Goal: Task Accomplishment & Management: Use online tool/utility

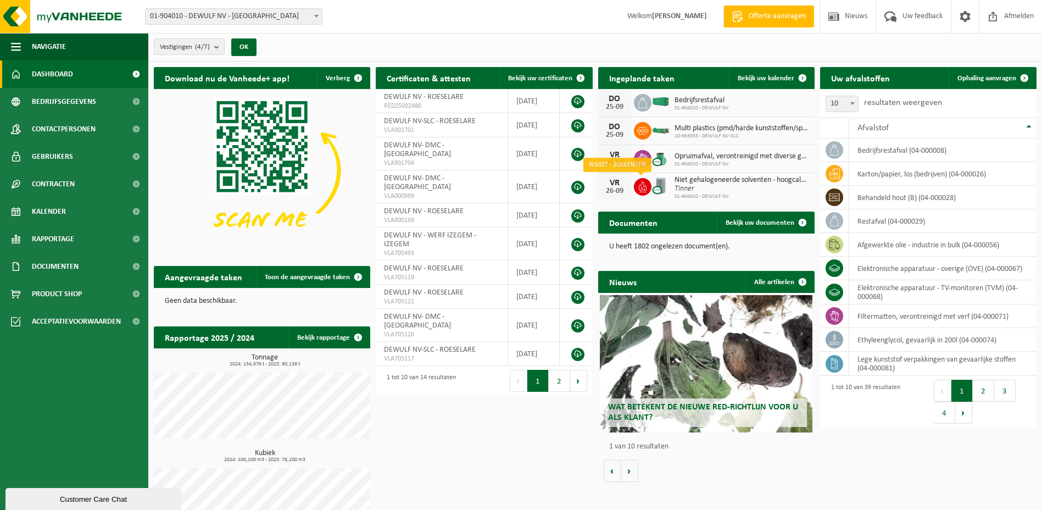
click at [641, 183] on icon at bounding box center [642, 186] width 8 height 11
click at [661, 183] on img at bounding box center [660, 185] width 19 height 19
click at [695, 180] on span "Niet gehalogeneerde solventen - hoogcalorisch in 200lt-vat" at bounding box center [742, 180] width 135 height 9
click at [693, 193] on span "01-904010 - DEWULF NV" at bounding box center [742, 196] width 135 height 7
click at [768, 79] on span "Bekijk uw kalender" at bounding box center [766, 78] width 57 height 7
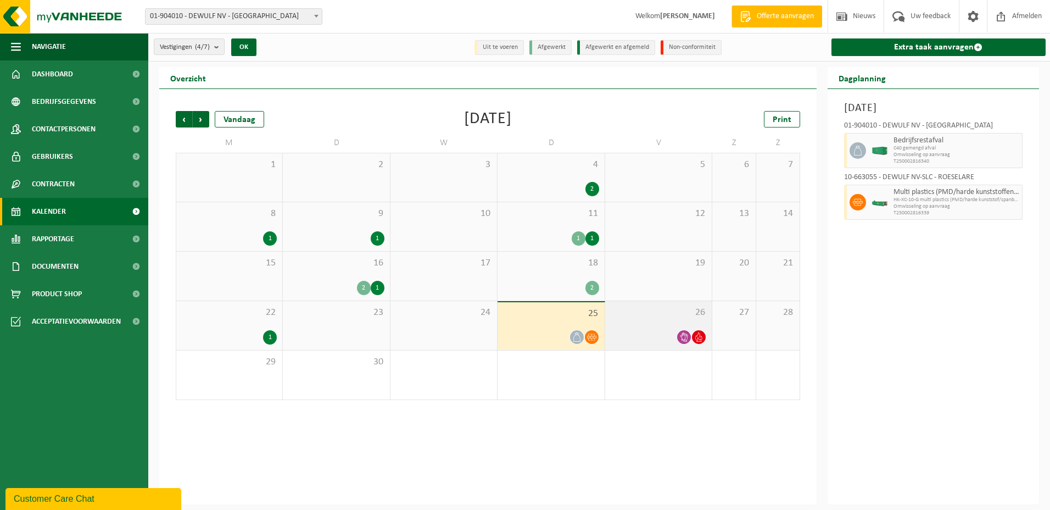
click at [689, 335] on span at bounding box center [684, 337] width 14 height 14
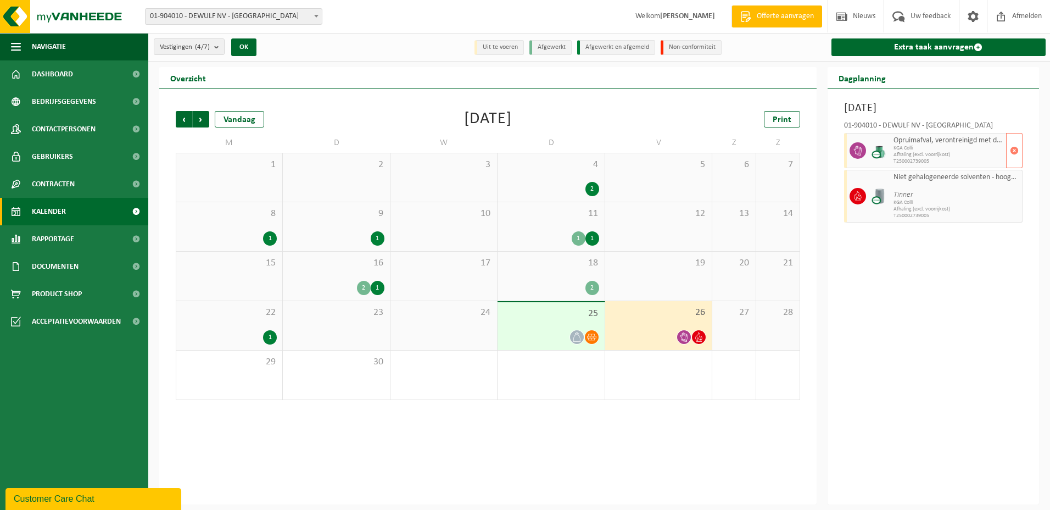
click at [959, 144] on span "Opruimafval, verontreinigd met diverse gevaarlijke afvalstoffen" at bounding box center [949, 140] width 110 height 9
click at [945, 182] on span "Tinner" at bounding box center [949, 191] width 110 height 18
click at [946, 46] on link "Extra taak aanvragen" at bounding box center [939, 47] width 215 height 18
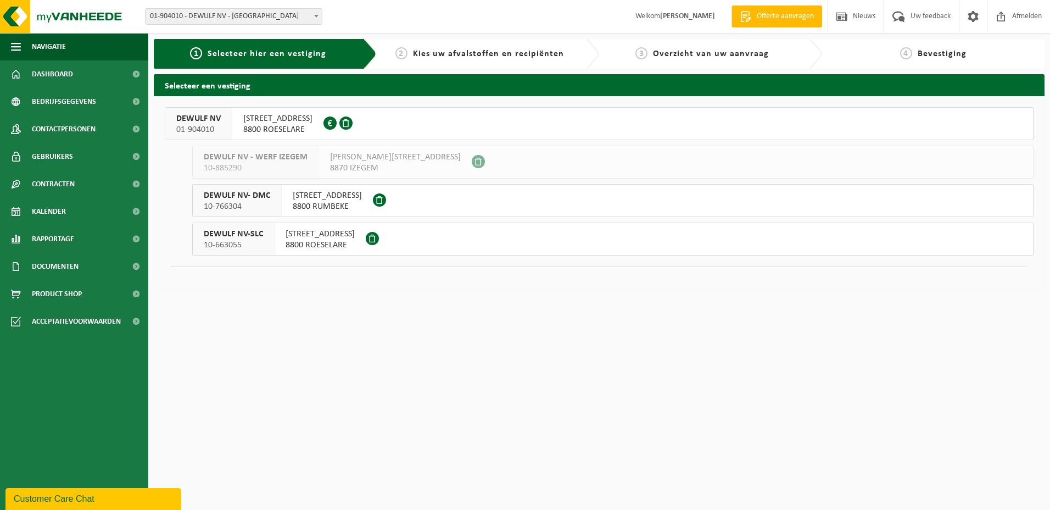
click at [313, 115] on span "[STREET_ADDRESS]" at bounding box center [277, 118] width 69 height 11
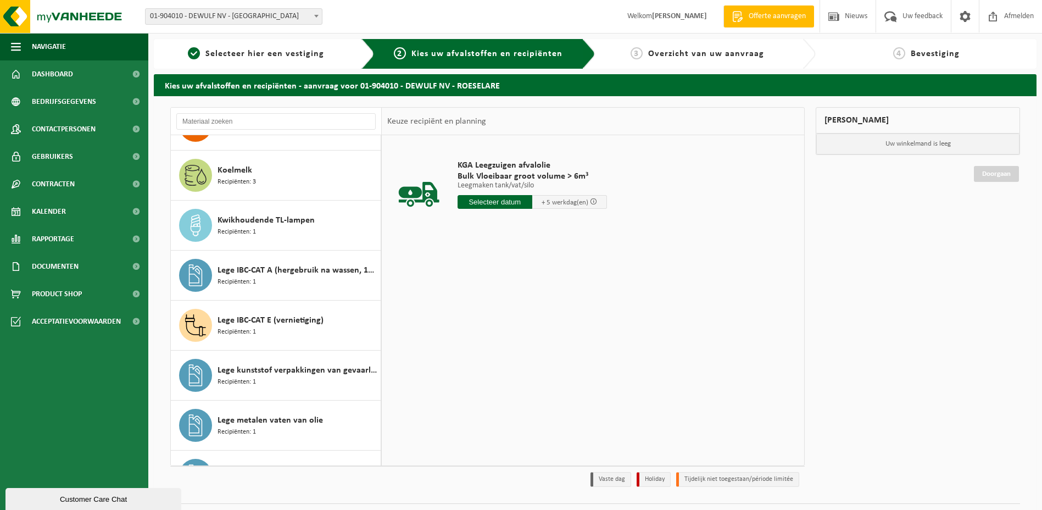
scroll to position [604, 0]
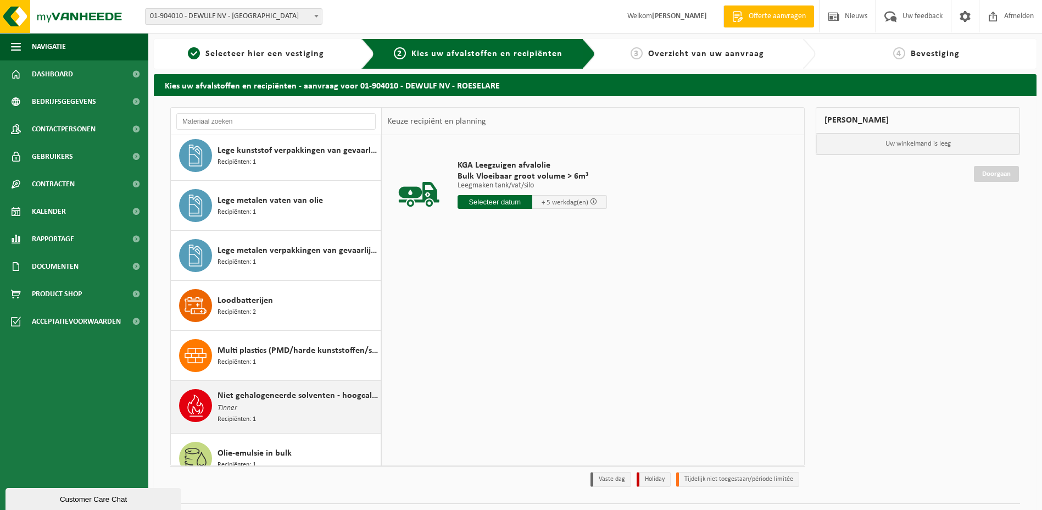
click at [250, 395] on span "Niet gehalogeneerde solventen - hoogcalorisch in 200lt-vat" at bounding box center [298, 395] width 160 height 13
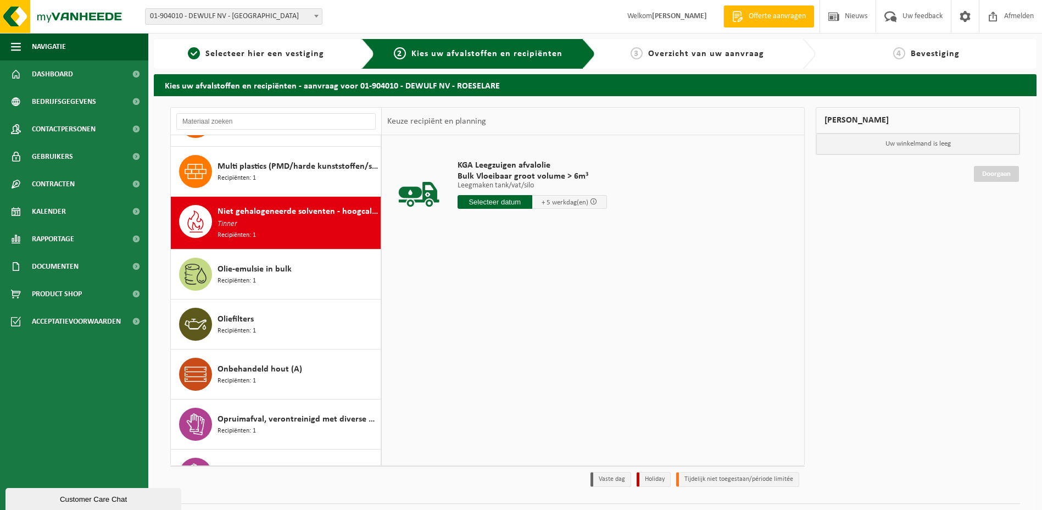
scroll to position [850, 0]
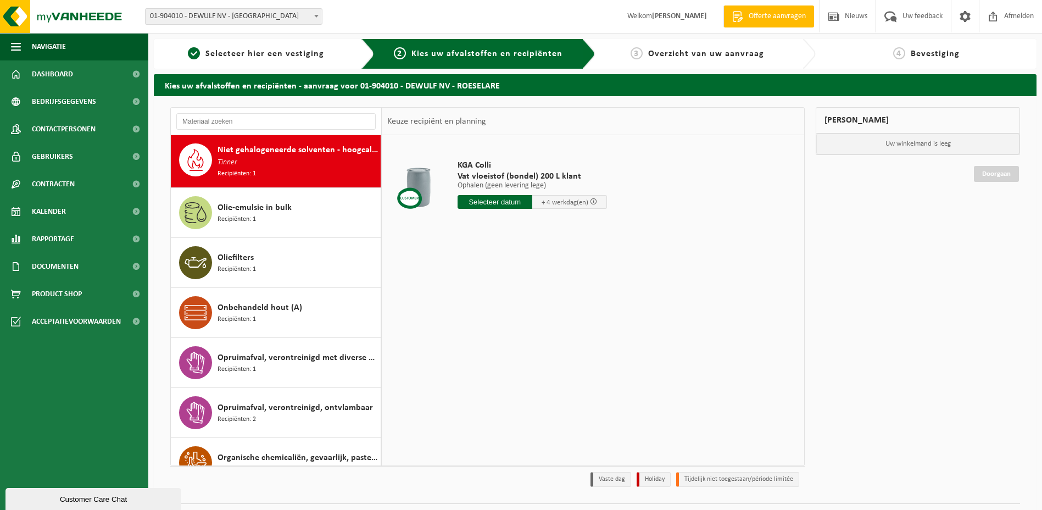
click at [499, 195] on input "text" at bounding box center [495, 202] width 75 height 14
click at [544, 314] on div "26" at bounding box center [544, 317] width 19 height 18
type input "Van 2025-09-26"
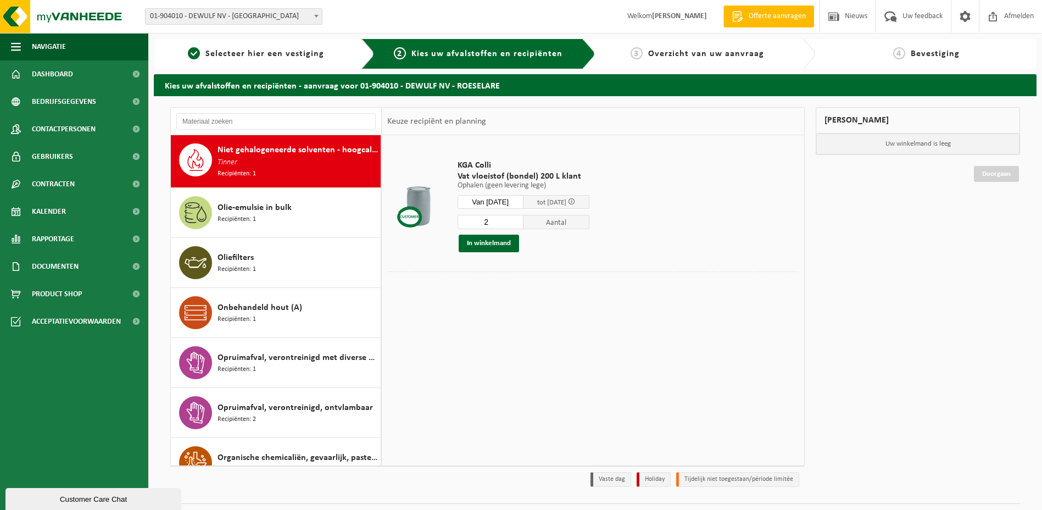
click at [523, 220] on input "2" at bounding box center [491, 222] width 66 height 14
click at [523, 220] on input "3" at bounding box center [491, 222] width 66 height 14
type input "4"
click at [523, 220] on input "4" at bounding box center [491, 222] width 66 height 14
click at [490, 243] on button "In winkelmand" at bounding box center [489, 244] width 60 height 18
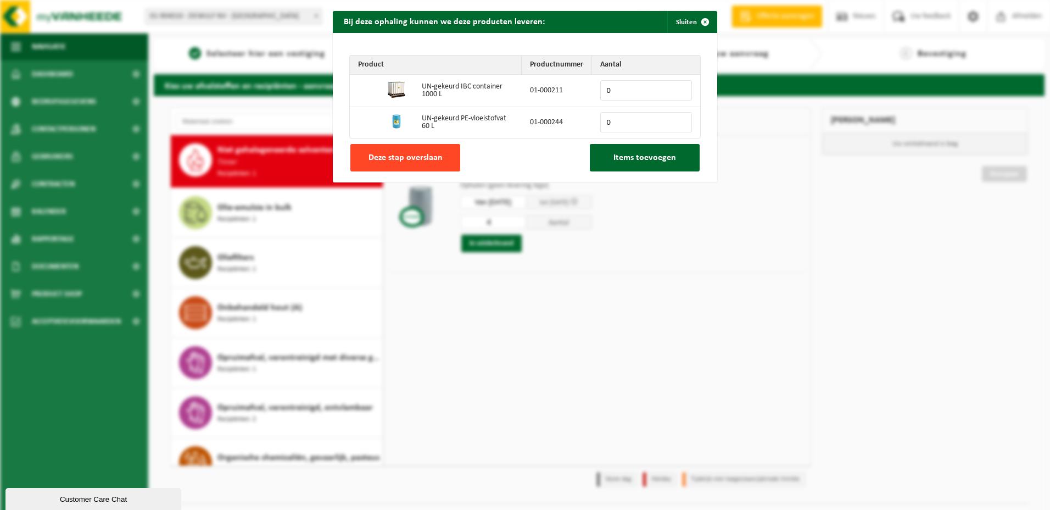
click at [396, 155] on span "Deze stap overslaan" at bounding box center [406, 157] width 74 height 9
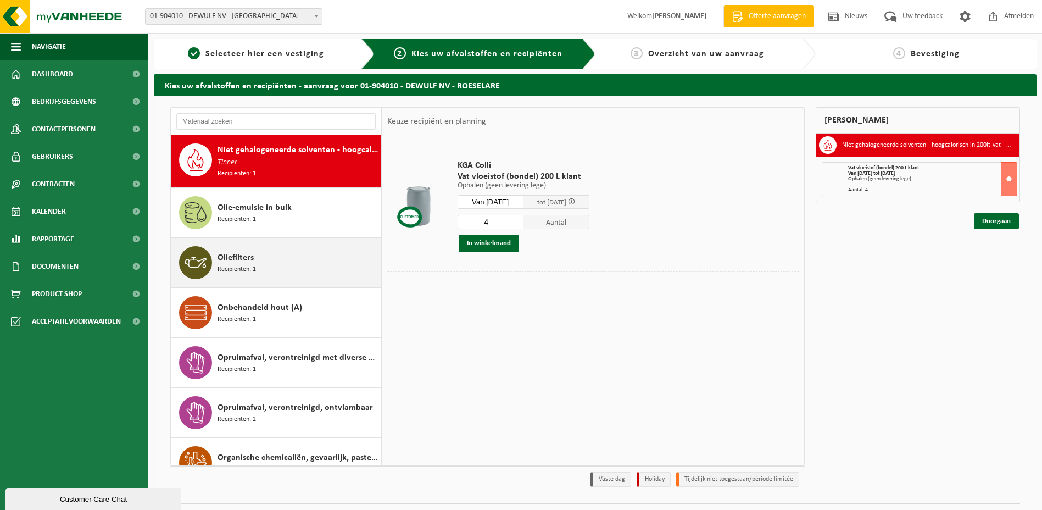
scroll to position [905, 0]
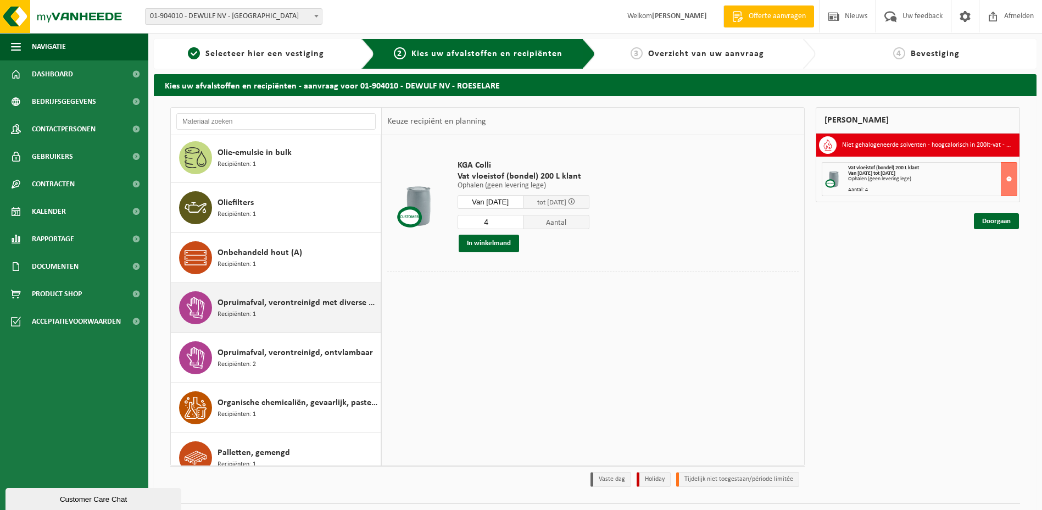
click at [253, 303] on span "Opruimafval, verontreinigd met diverse gevaarlijke afvalstoffen" at bounding box center [298, 302] width 160 height 13
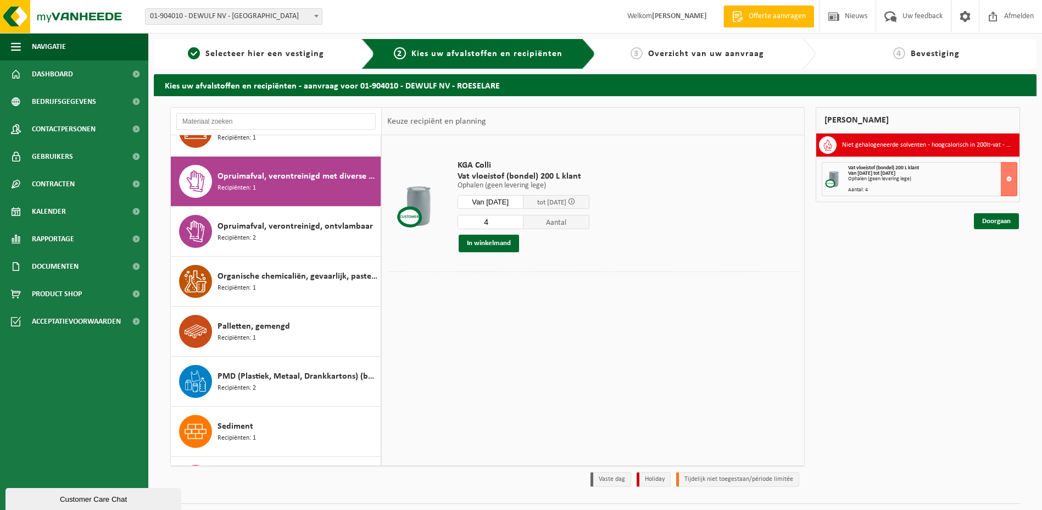
scroll to position [1051, 0]
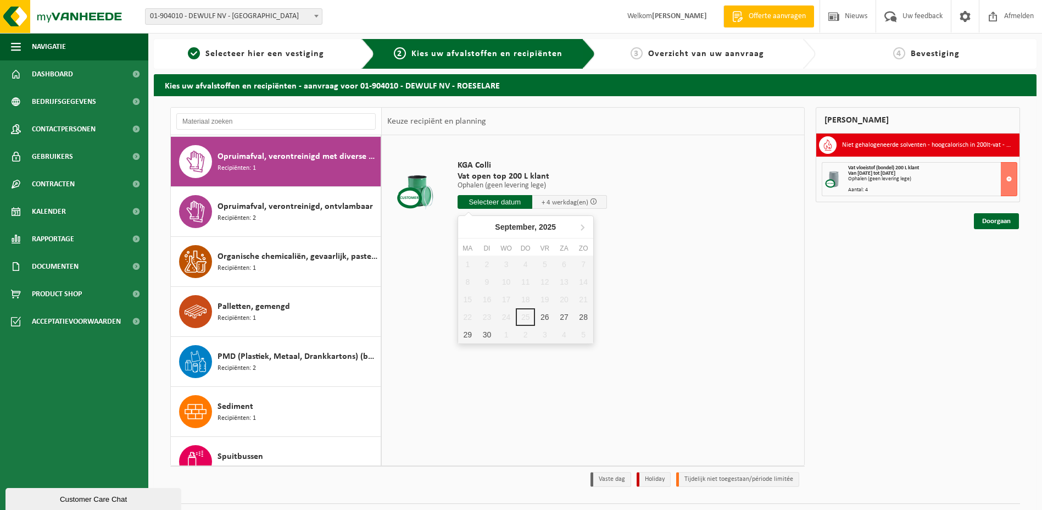
click at [499, 199] on input "text" at bounding box center [495, 202] width 75 height 14
click at [542, 316] on div "26" at bounding box center [544, 317] width 19 height 18
type input "Van 2025-09-26"
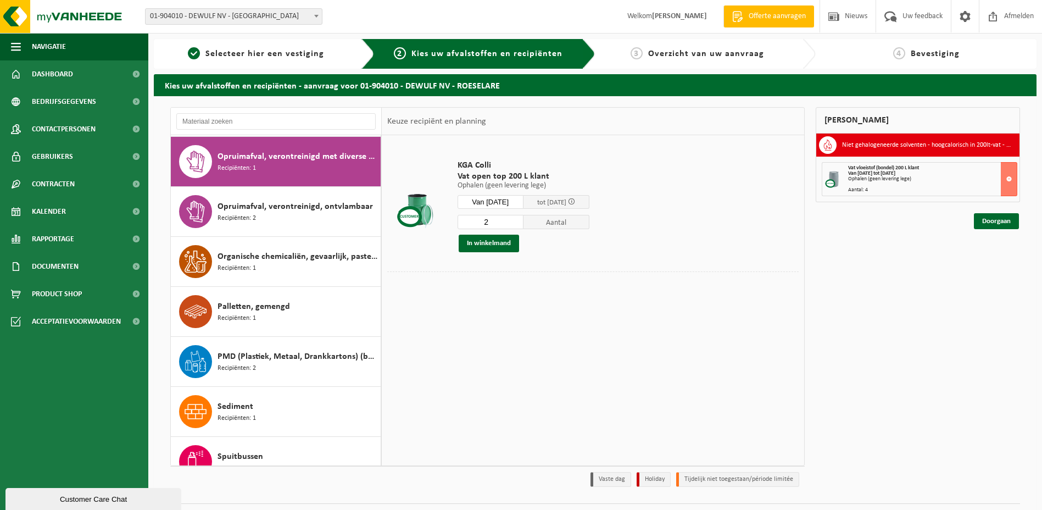
click at [522, 219] on input "2" at bounding box center [491, 222] width 66 height 14
click at [522, 219] on input "3" at bounding box center [491, 222] width 66 height 14
type input "4"
click at [522, 219] on input "4" at bounding box center [491, 222] width 66 height 14
click at [489, 243] on button "In winkelmand" at bounding box center [489, 244] width 60 height 18
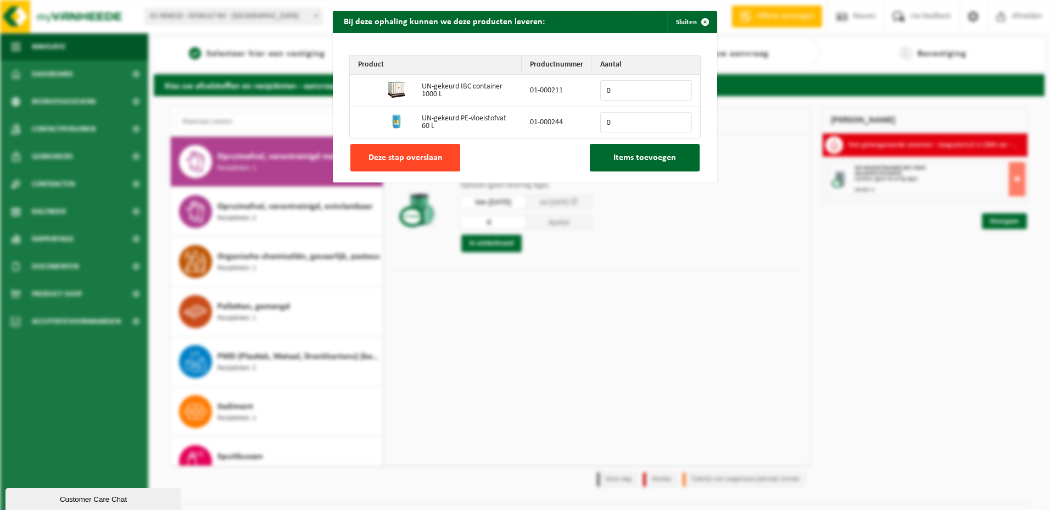
click at [411, 156] on span "Deze stap overslaan" at bounding box center [406, 157] width 74 height 9
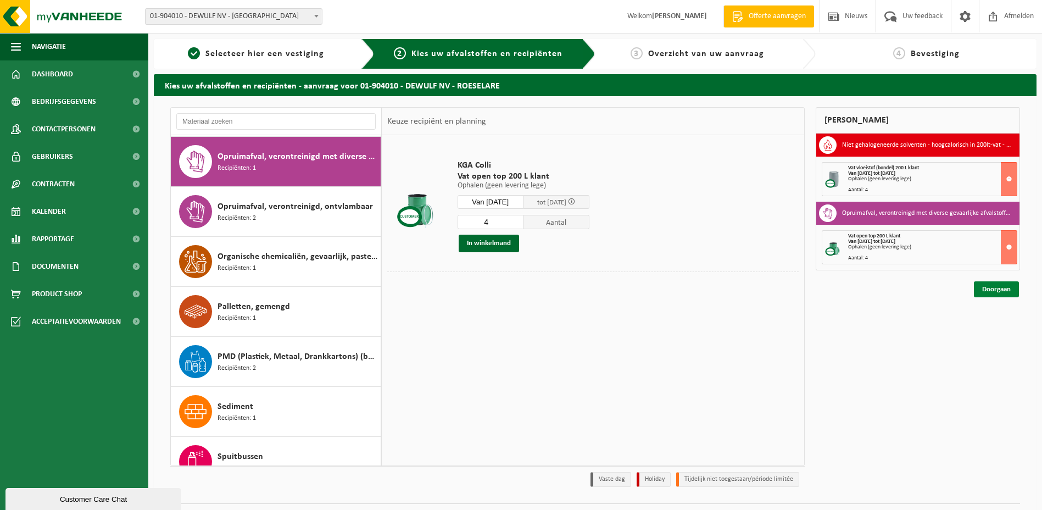
click at [996, 290] on link "Doorgaan" at bounding box center [996, 289] width 45 height 16
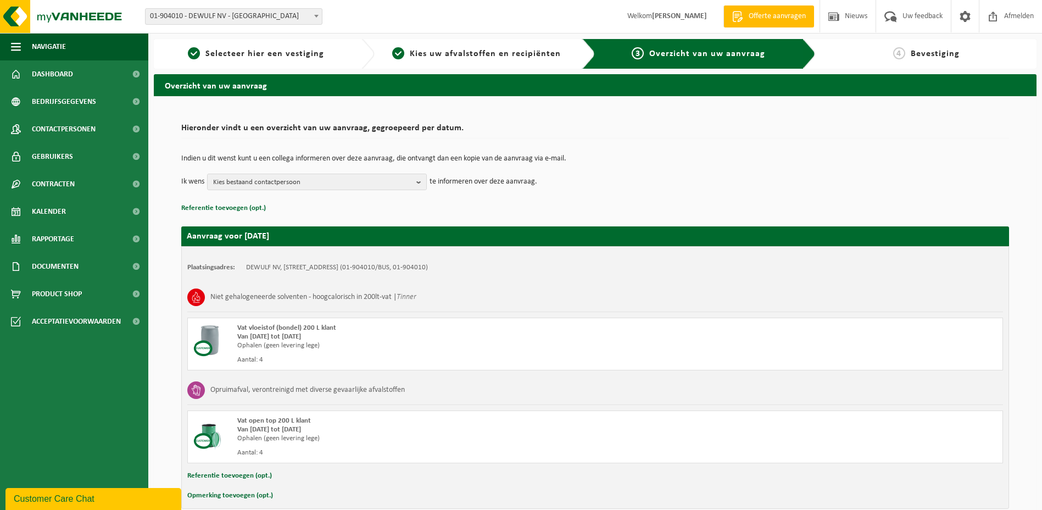
scroll to position [54, 0]
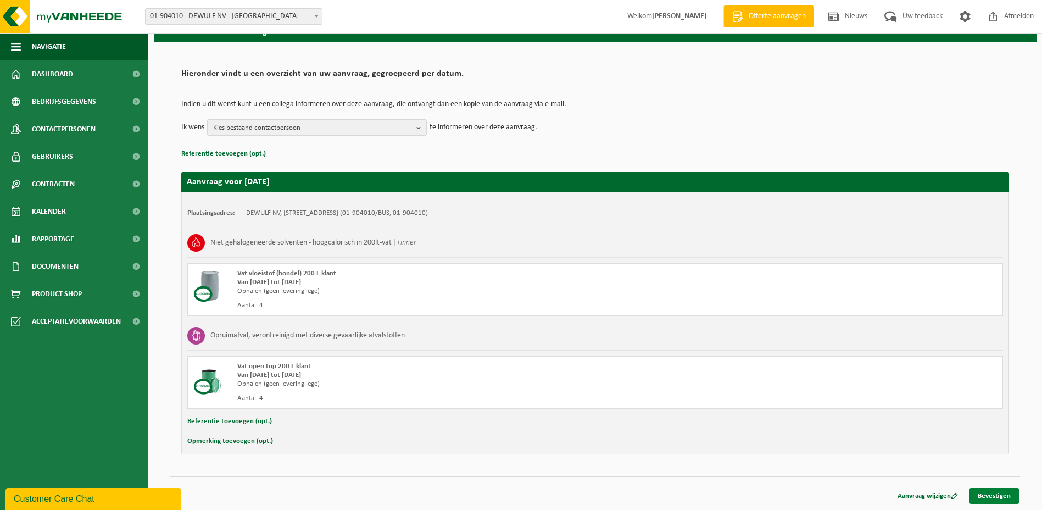
click at [994, 496] on link "Bevestigen" at bounding box center [994, 496] width 49 height 16
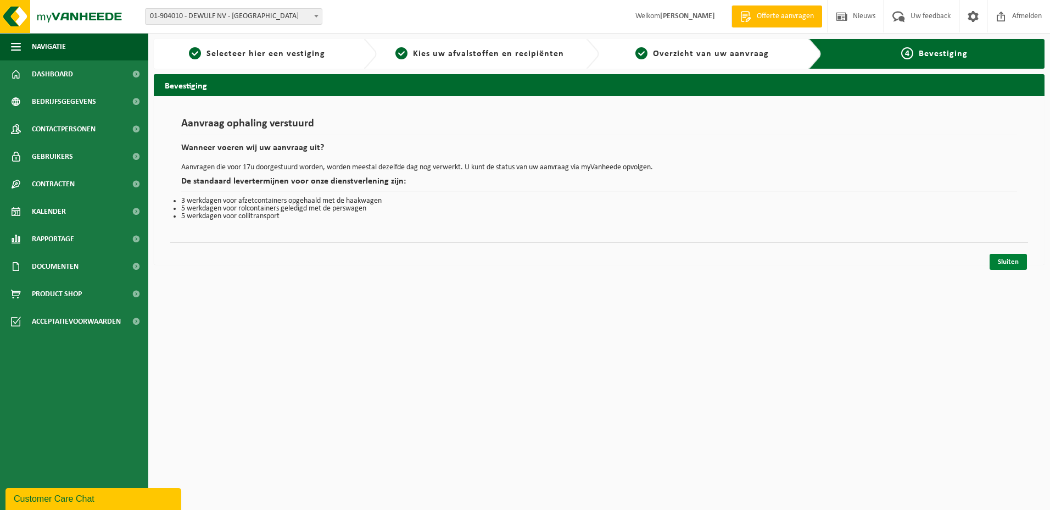
click at [1010, 265] on link "Sluiten" at bounding box center [1008, 262] width 37 height 16
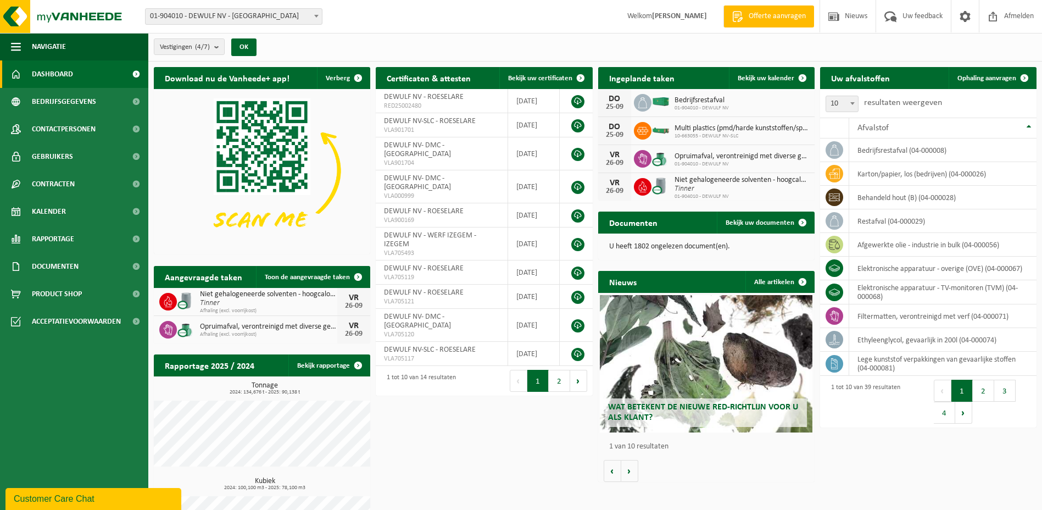
click at [401, 439] on div "Download nu de Vanheede+ app! Verberg Certificaten & attesten Bekijk uw certifi…" at bounding box center [595, 317] width 888 height 511
